Goal: Find specific page/section: Find specific page/section

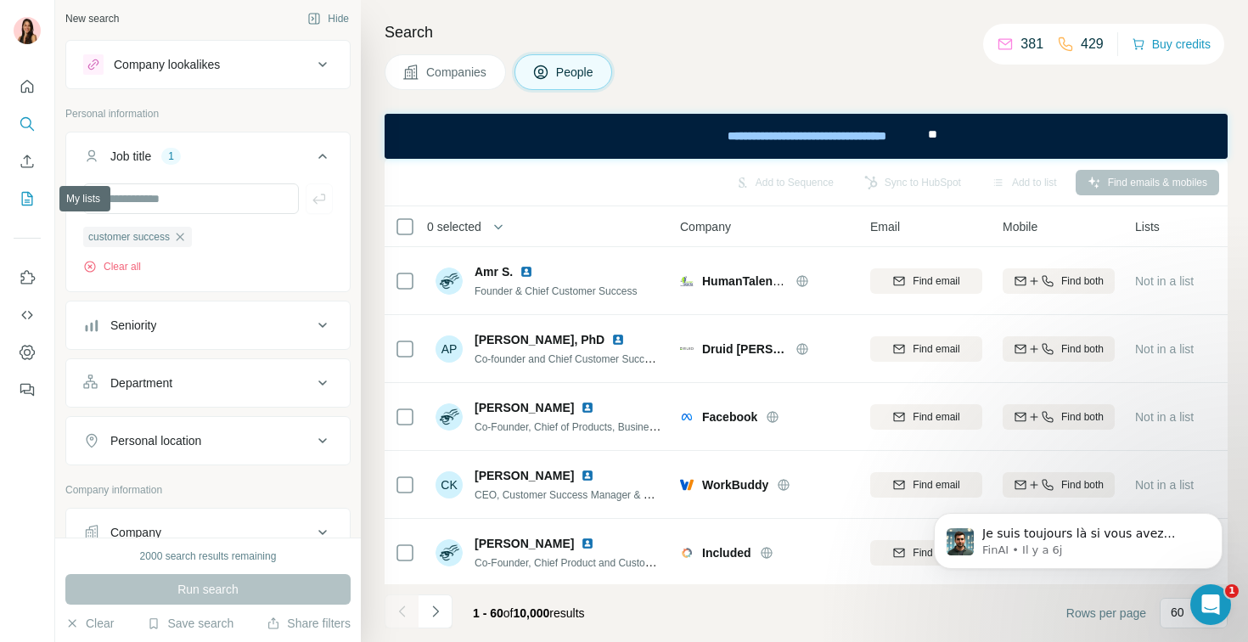
click at [22, 199] on icon "My lists" at bounding box center [27, 199] width 11 height 14
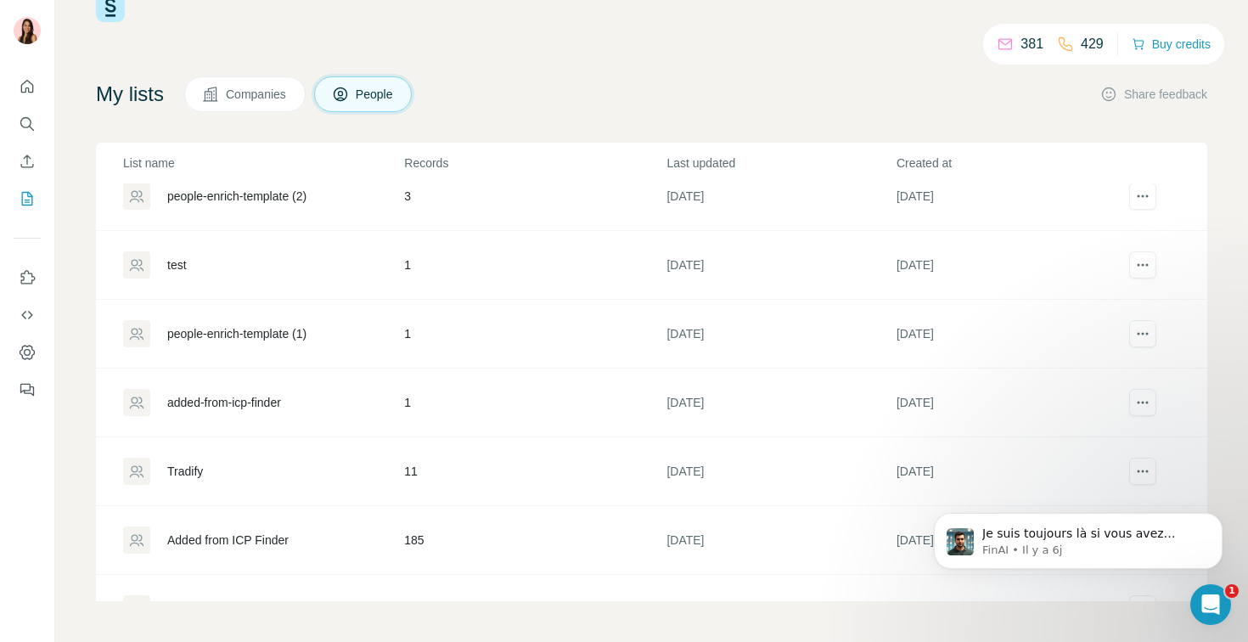
scroll to position [2058, 0]
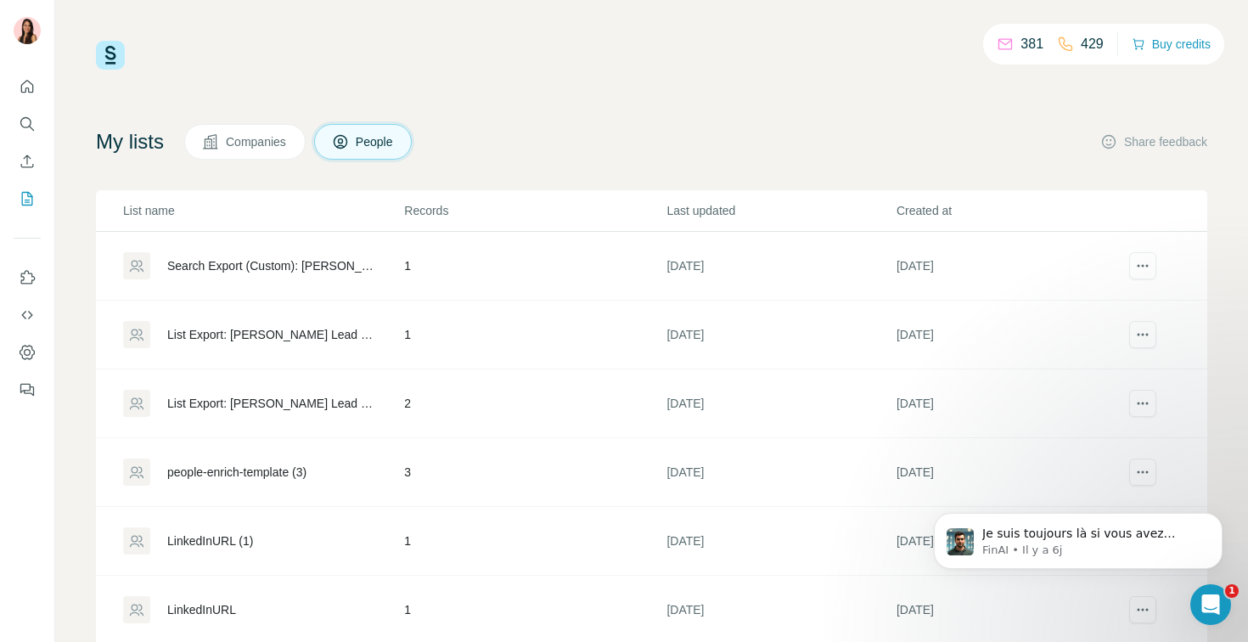
click at [300, 139] on button "Companies" at bounding box center [244, 142] width 121 height 36
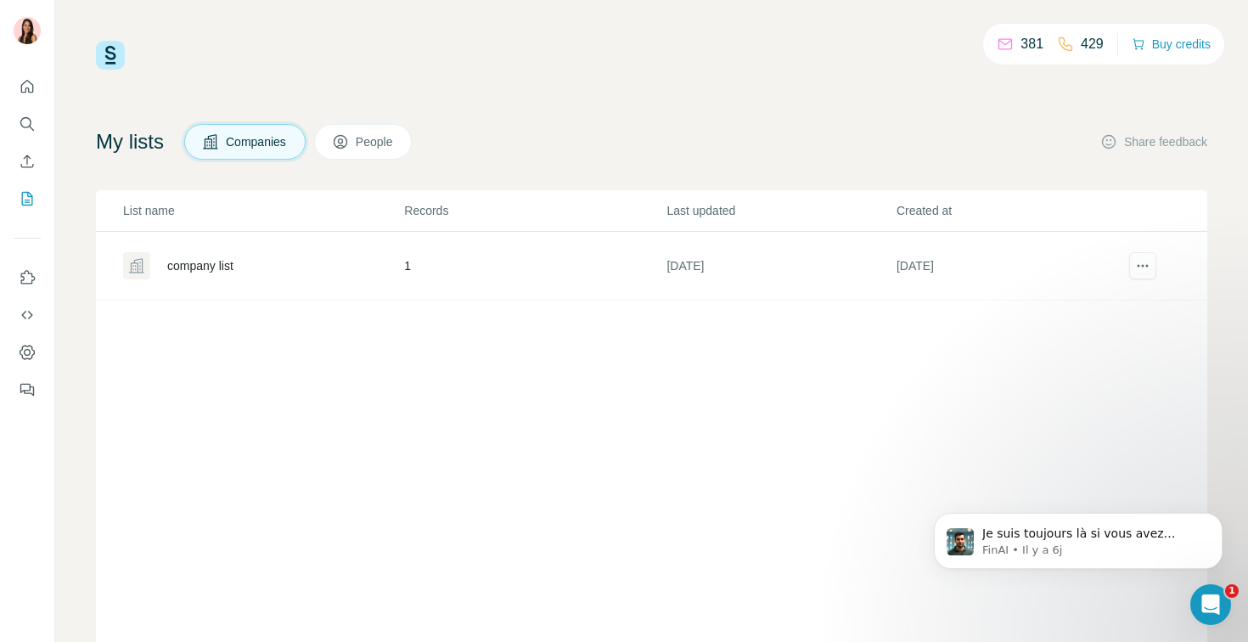
click at [378, 153] on button "People" at bounding box center [363, 142] width 98 height 36
